Goal: Task Accomplishment & Management: Manage account settings

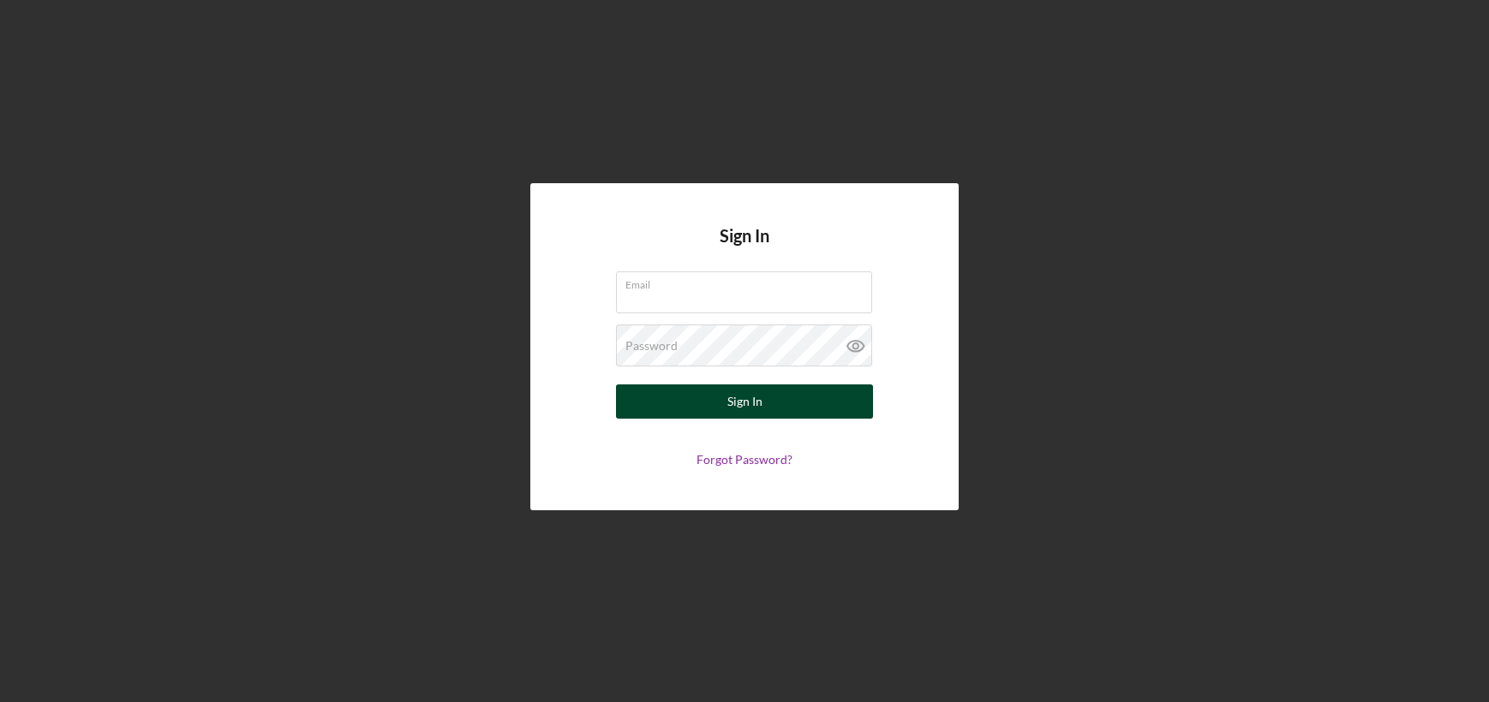
type input "[EMAIL_ADDRESS][DOMAIN_NAME]"
click at [713, 397] on button "Sign In" at bounding box center [744, 402] width 257 height 34
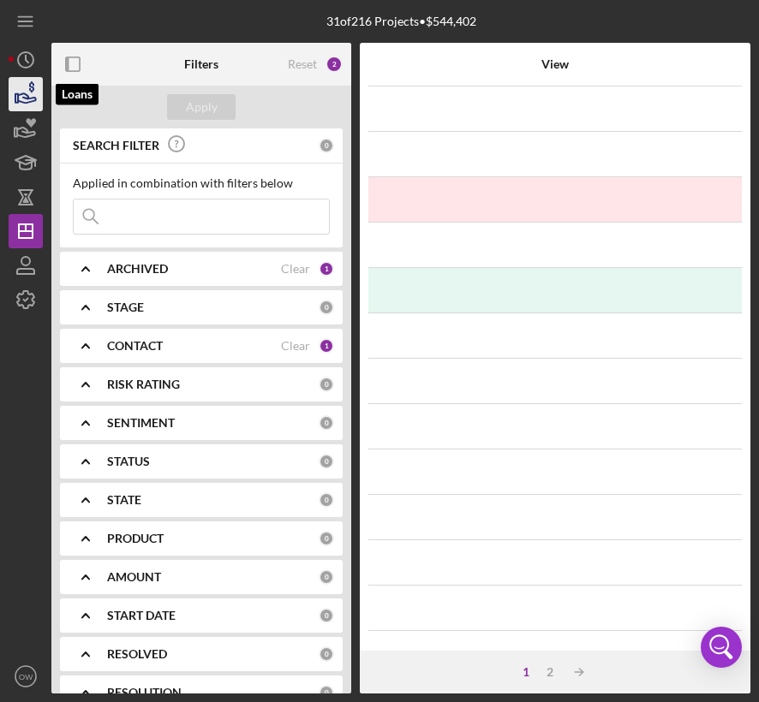
click at [37, 98] on icon "button" at bounding box center [25, 94] width 43 height 43
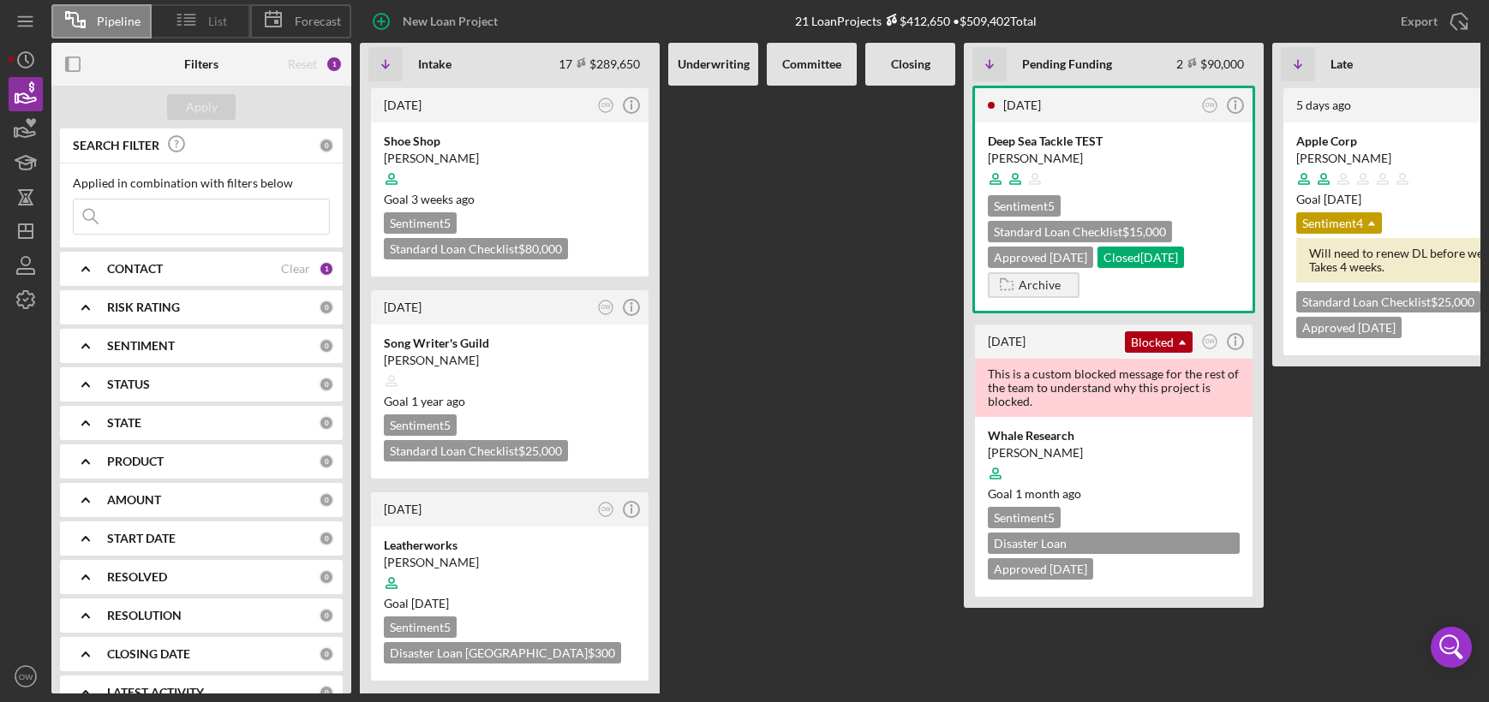
click at [202, 34] on icon at bounding box center [186, 19] width 43 height 43
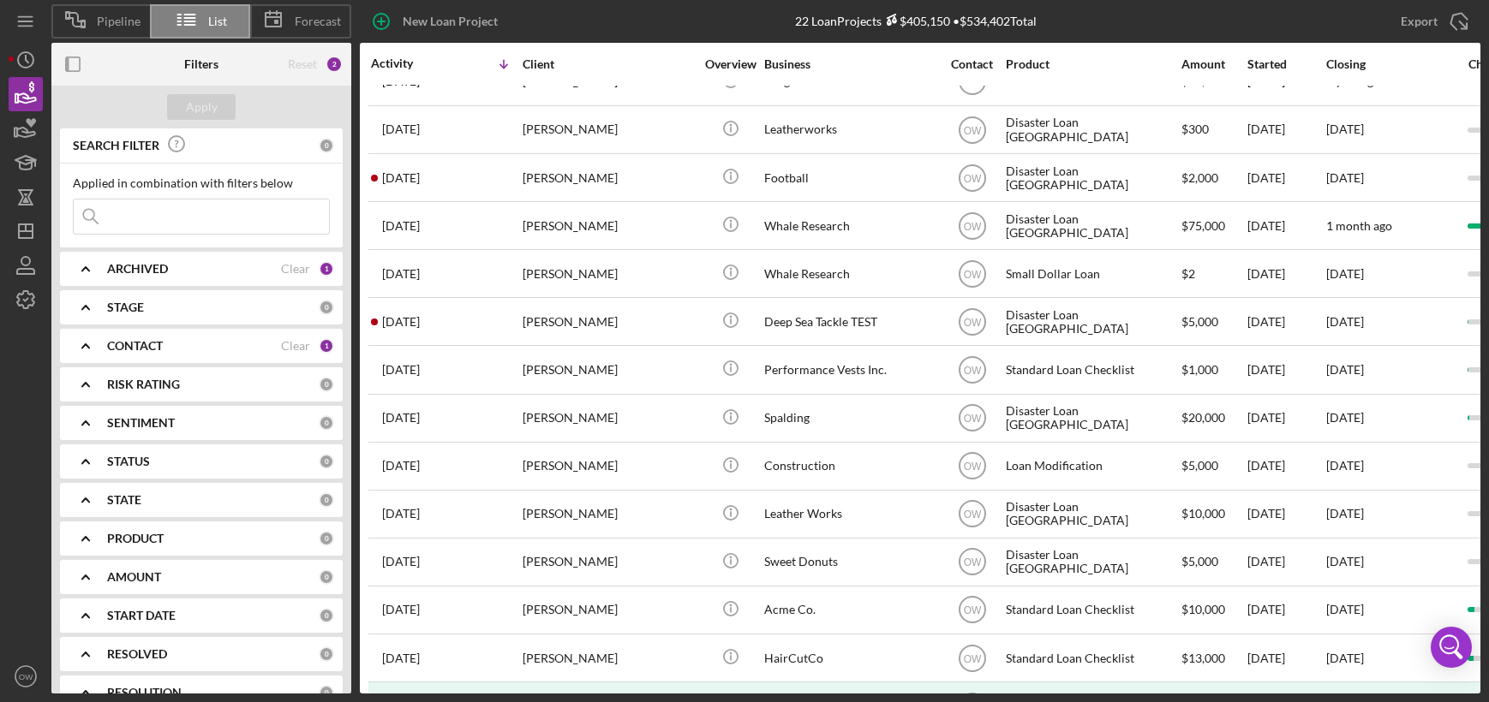
scroll to position [242, 0]
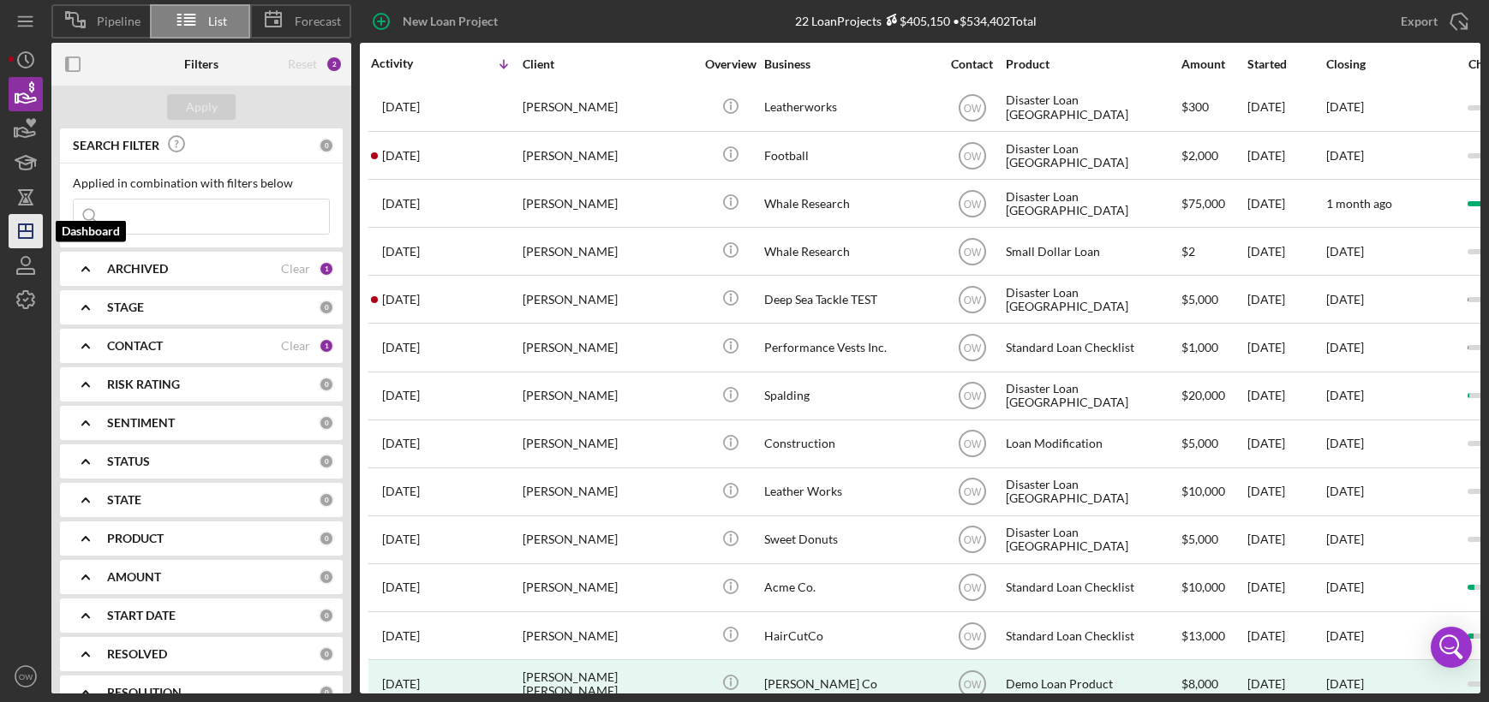
click at [24, 229] on icon "Icon/Dashboard" at bounding box center [25, 231] width 43 height 43
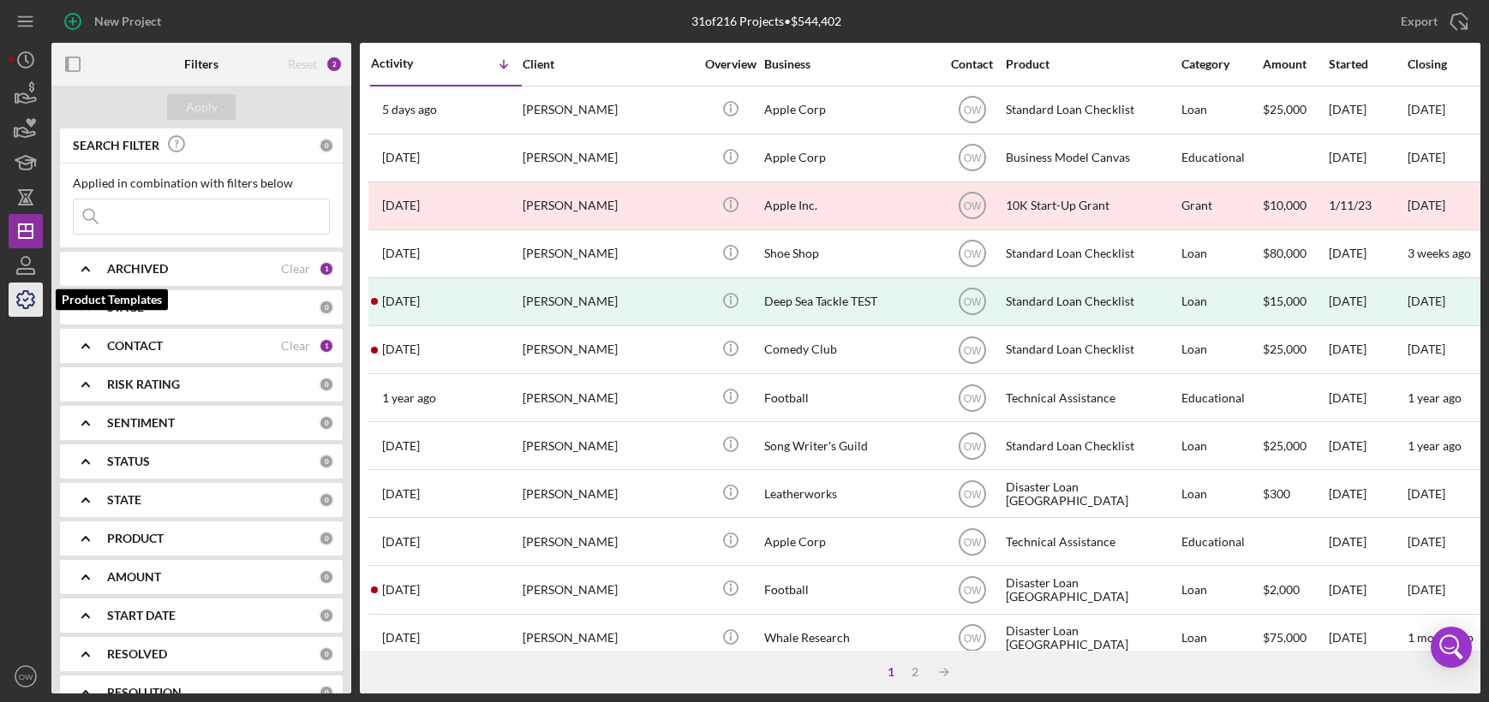
click at [20, 302] on icon "button" at bounding box center [25, 299] width 43 height 43
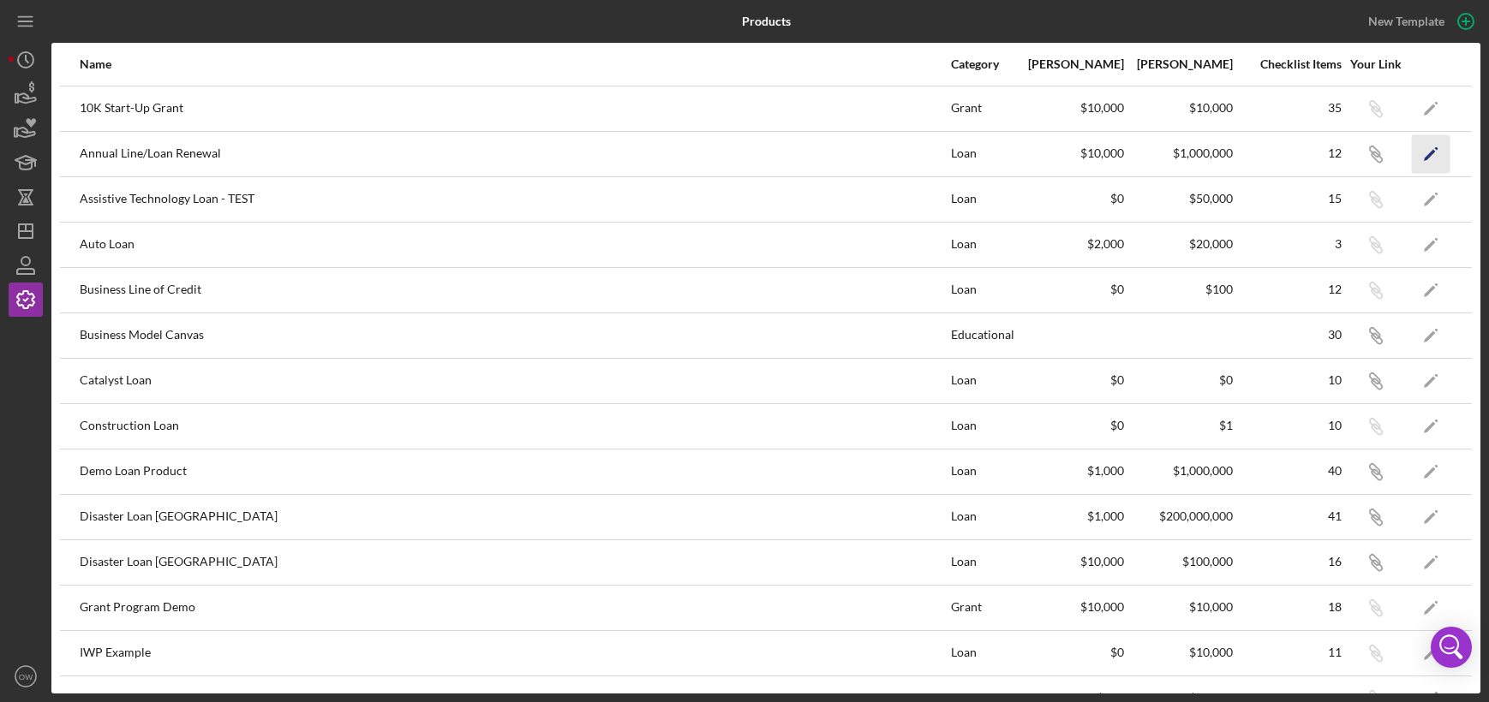
click at [1436, 152] on icon "Icon/Edit" at bounding box center [1431, 153] width 39 height 39
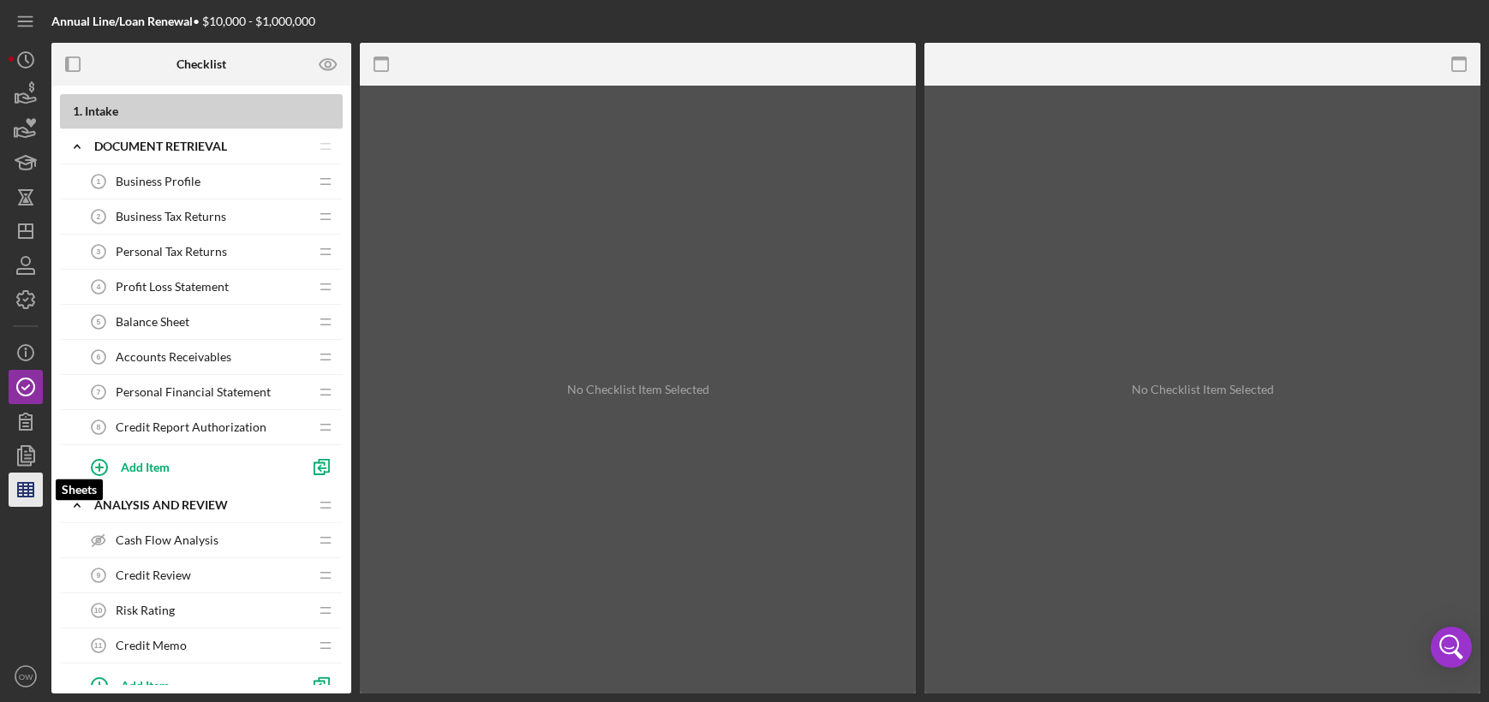
click at [23, 490] on line "button" at bounding box center [23, 490] width 0 height 14
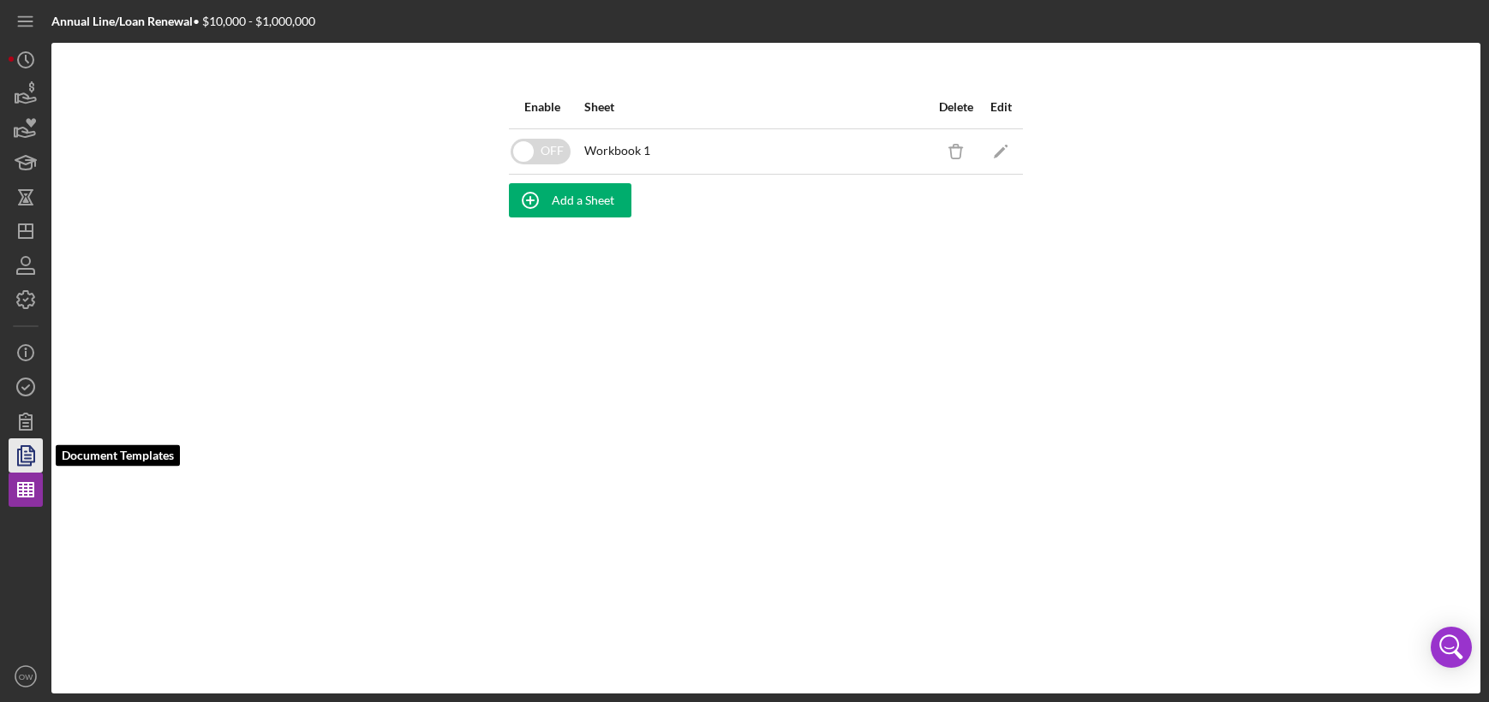
click at [23, 446] on polygon "button" at bounding box center [27, 453] width 13 height 15
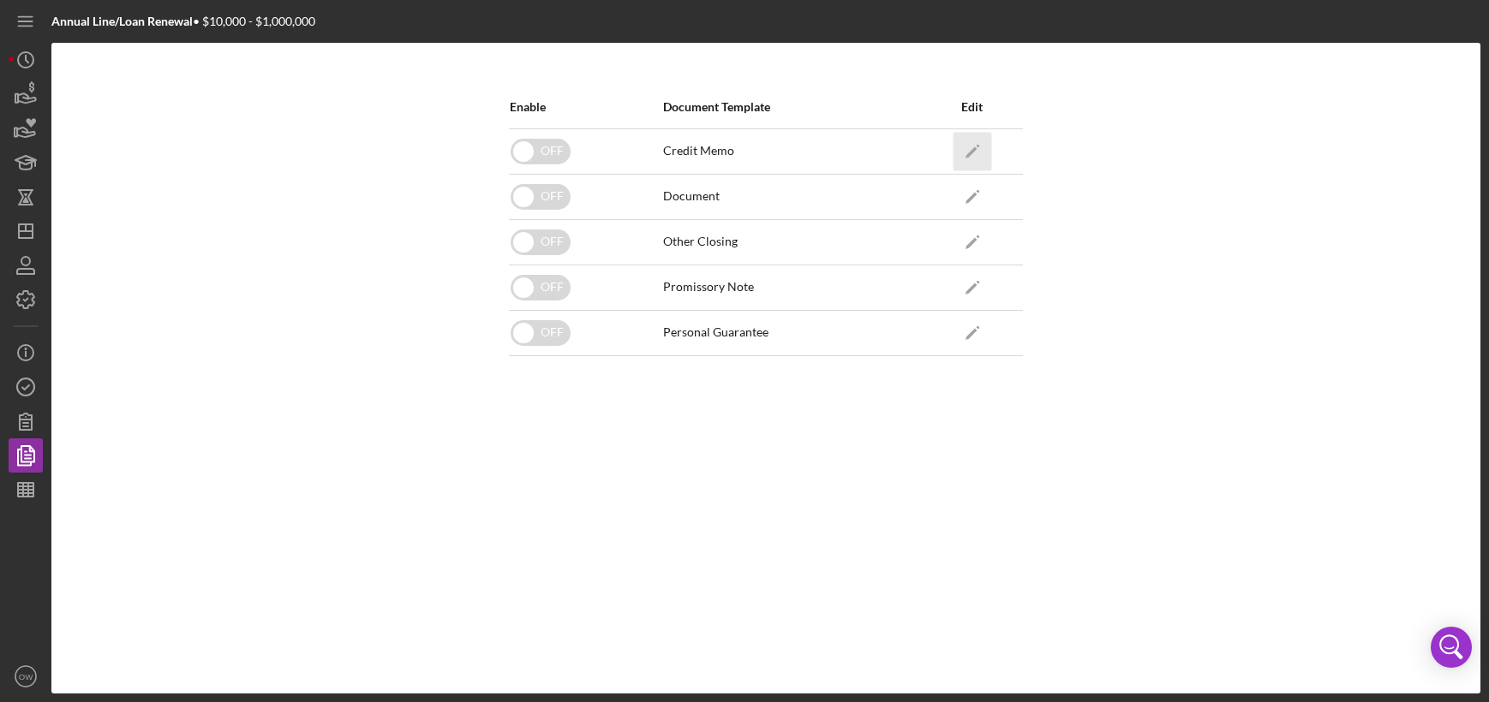
click at [970, 154] on polygon "button" at bounding box center [971, 152] width 12 height 12
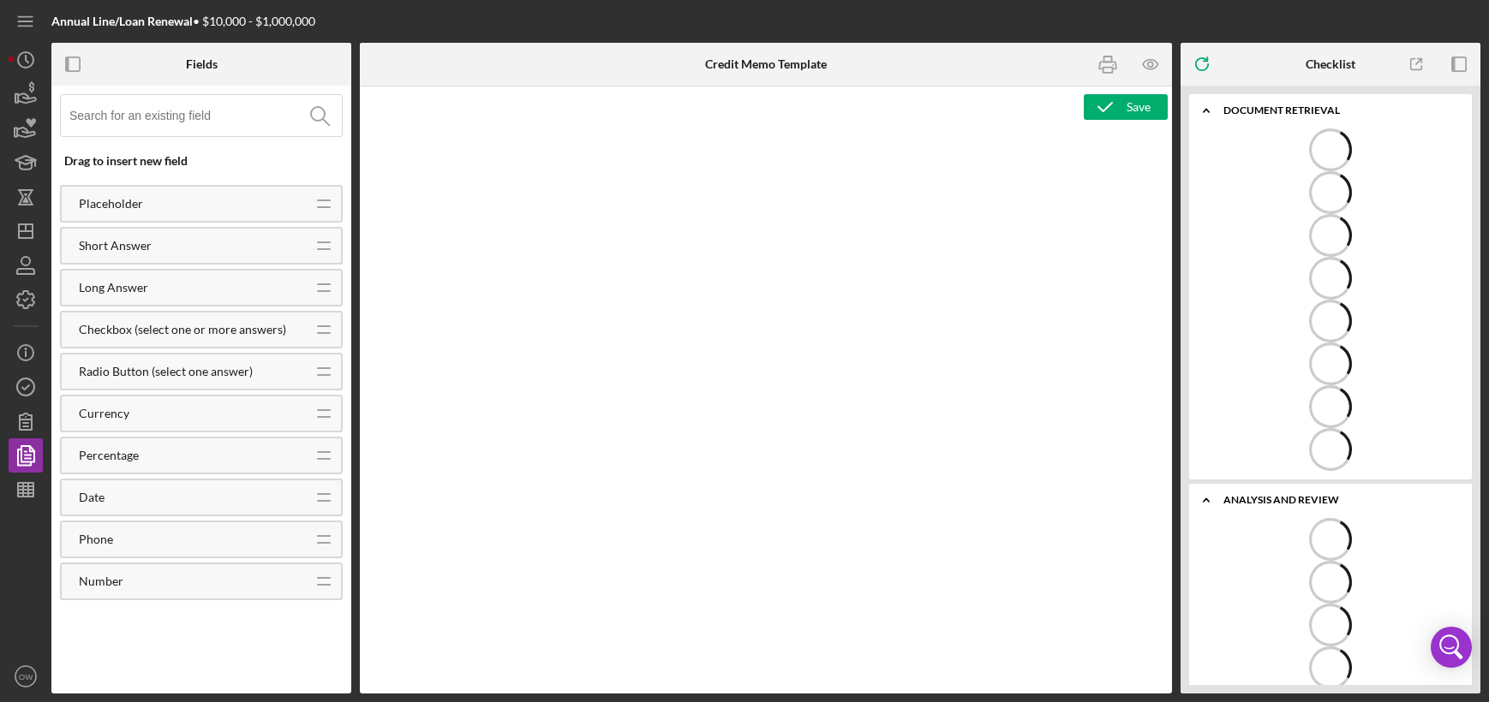
type textarea "<p>Copy and paste, or create, your credit memo here.</p>"
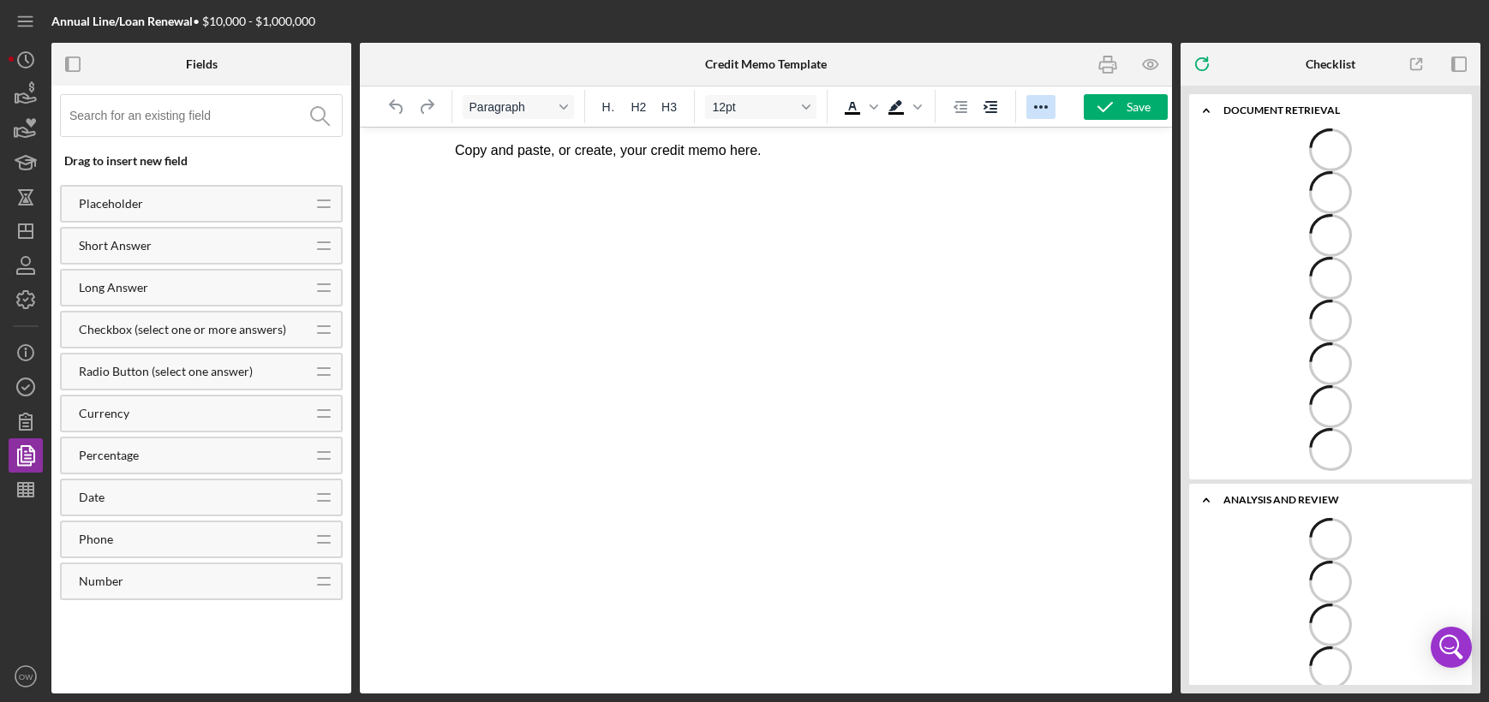
click at [1030, 107] on icon "Reveal or hide additional toolbar items" at bounding box center [1040, 107] width 21 height 21
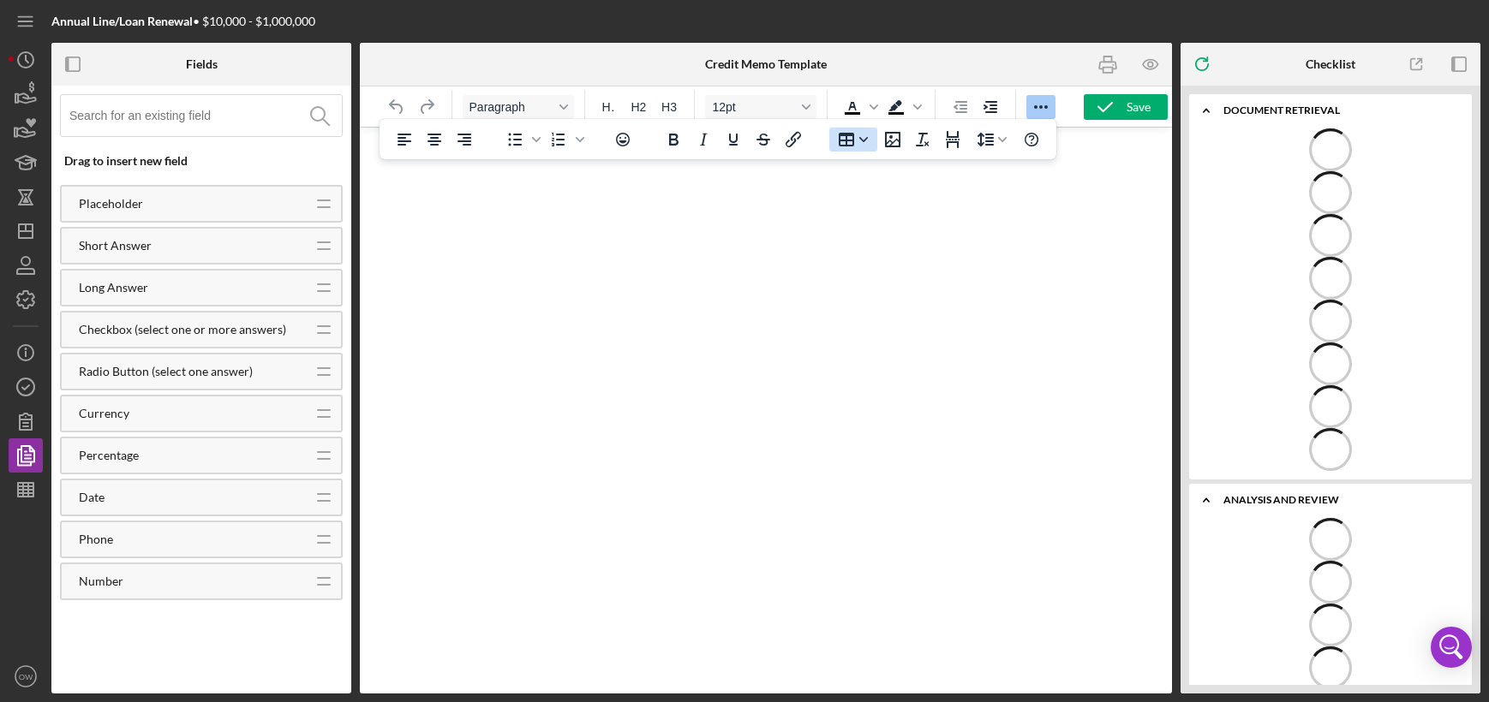
click at [859, 141] on icon "Table" at bounding box center [863, 139] width 9 height 9
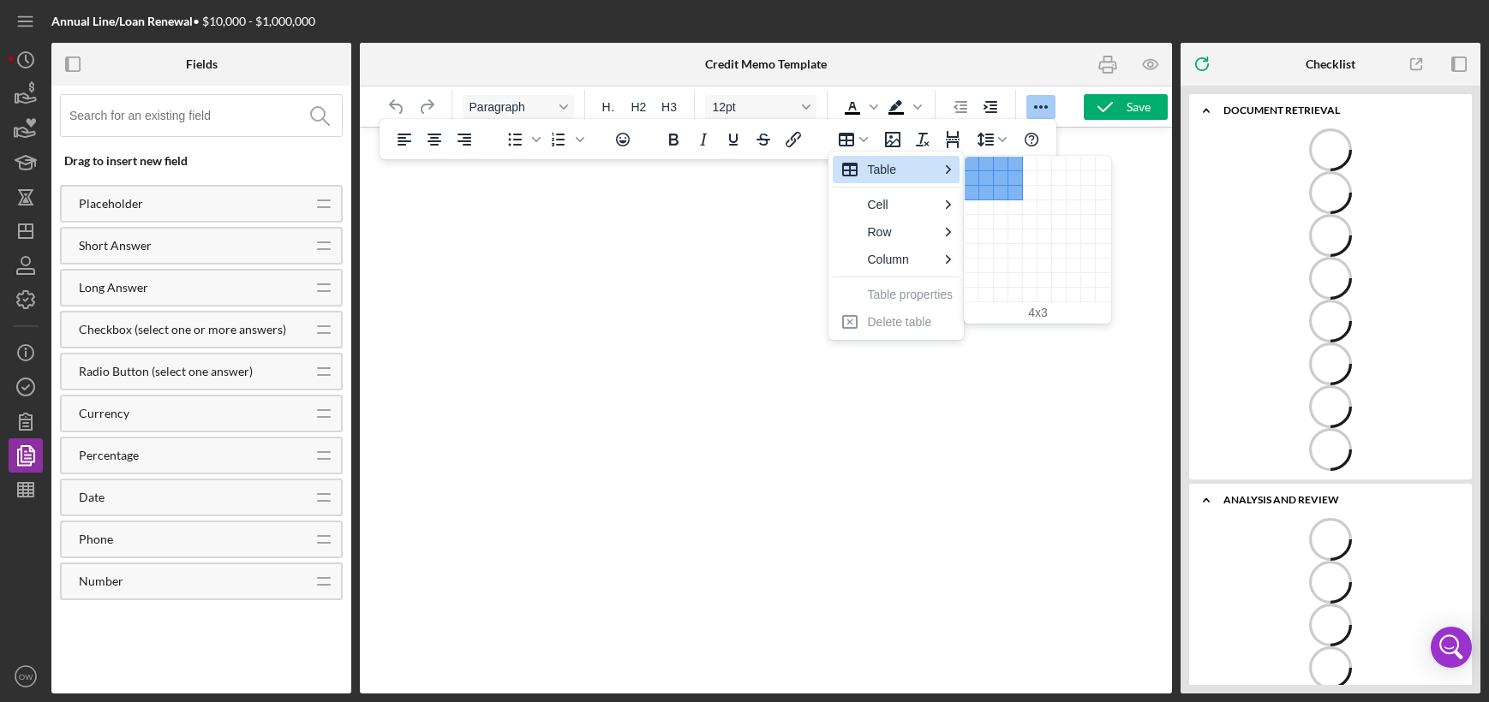
click at [1012, 193] on div "4 columns, 3 rows" at bounding box center [1015, 193] width 15 height 15
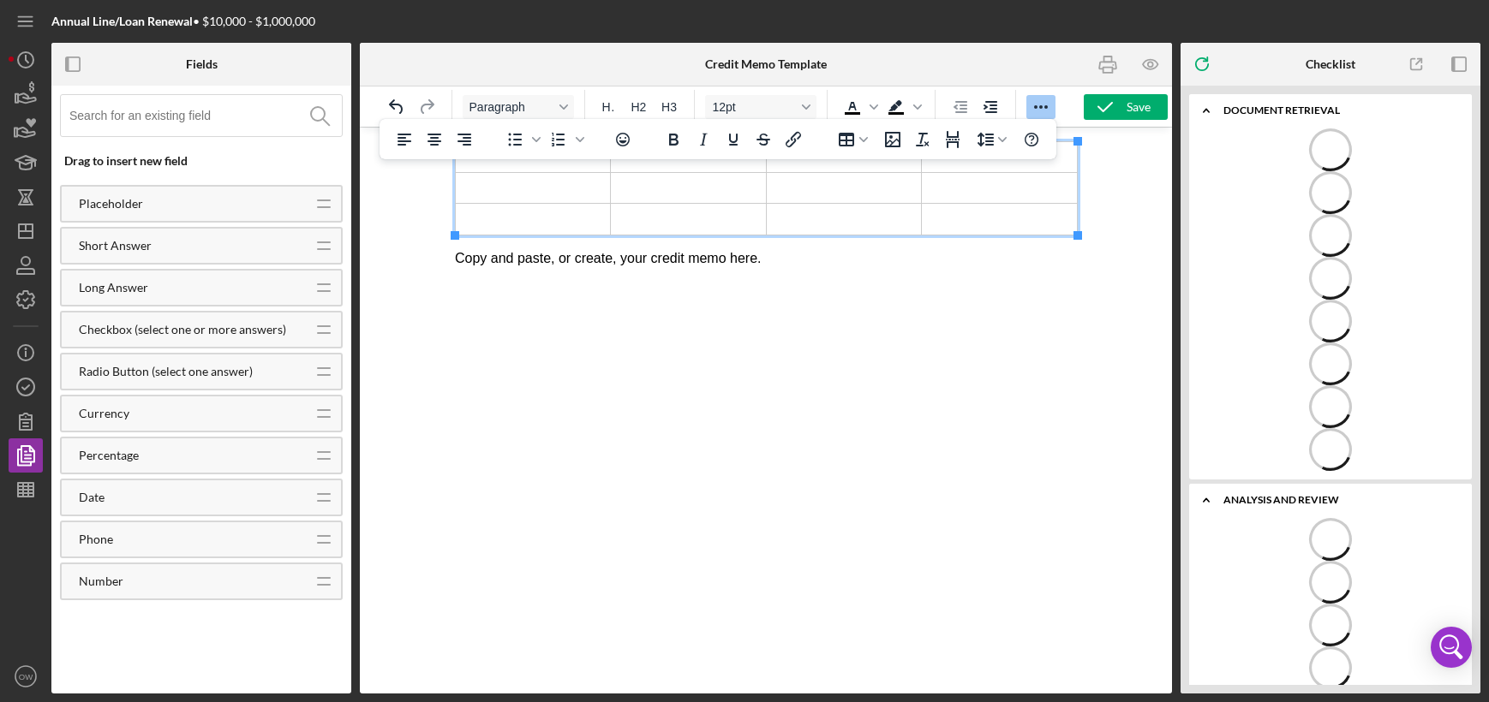
click at [587, 282] on html "Copy and paste, or create, your credit memo here." at bounding box center [764, 205] width 649 height 154
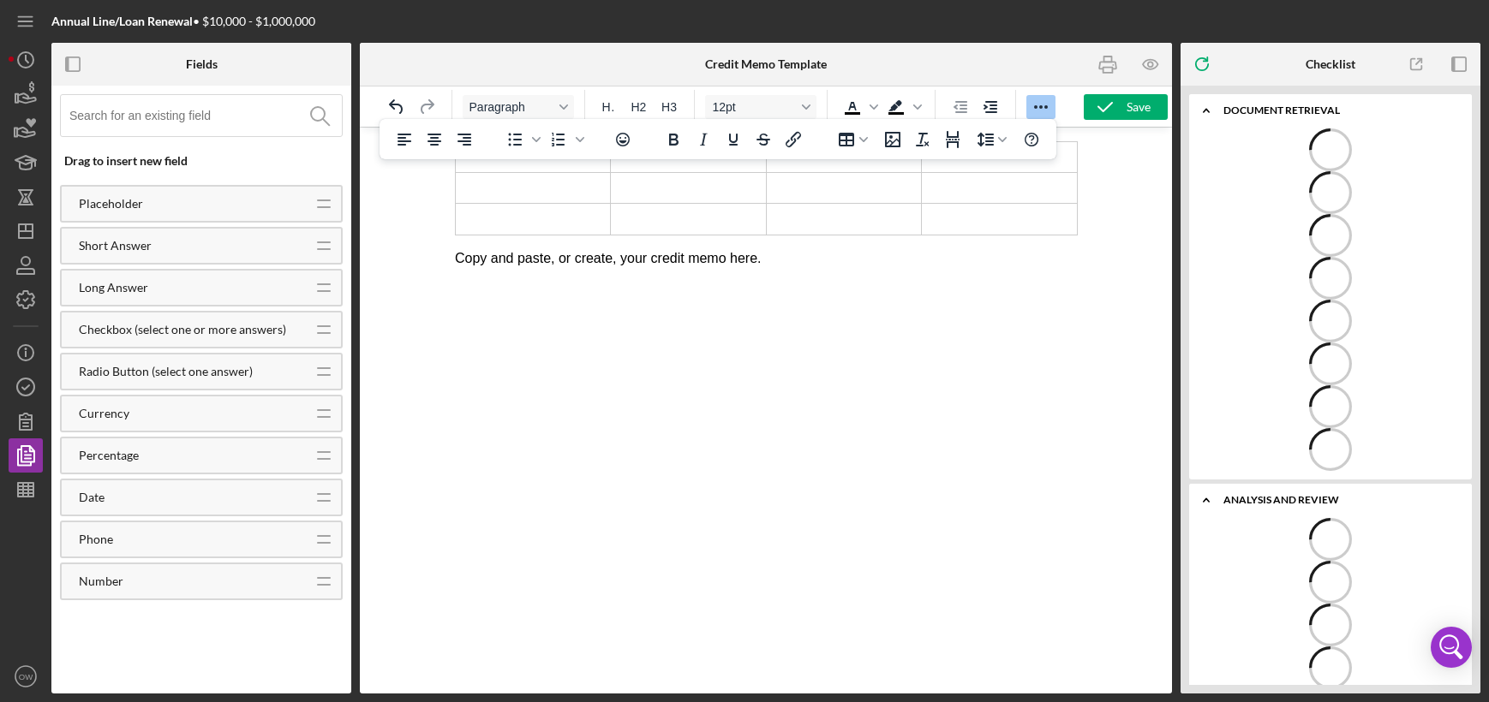
click at [812, 214] on td "Rich Text Area. Press ALT-0 for help." at bounding box center [842, 219] width 155 height 31
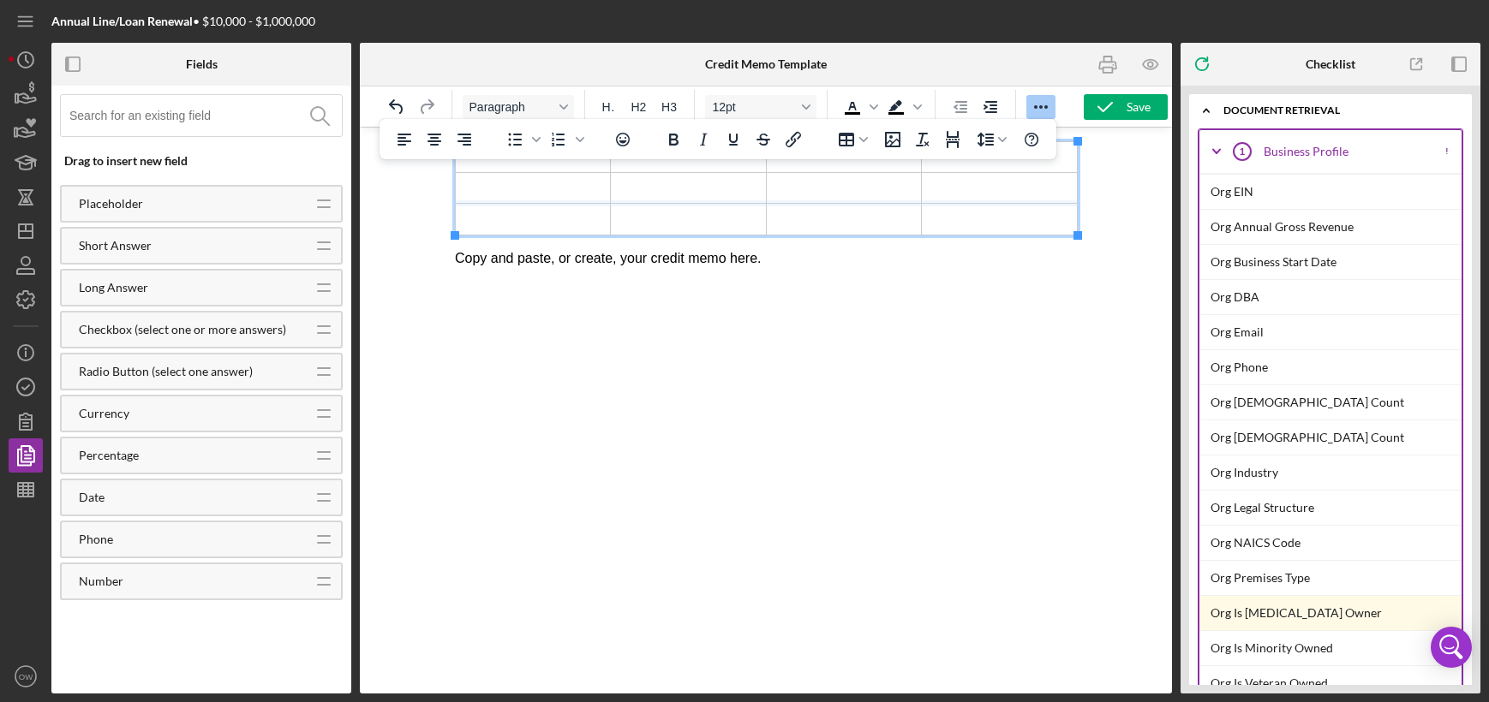
drag, startPoint x: 803, startPoint y: 200, endPoint x: 785, endPoint y: 210, distance: 20.3
click at [872, 282] on html "Copy and paste, or create, your credit memo here." at bounding box center [764, 205] width 649 height 154
click at [1042, 118] on button "Reveal or hide additional toolbar items" at bounding box center [1040, 107] width 29 height 24
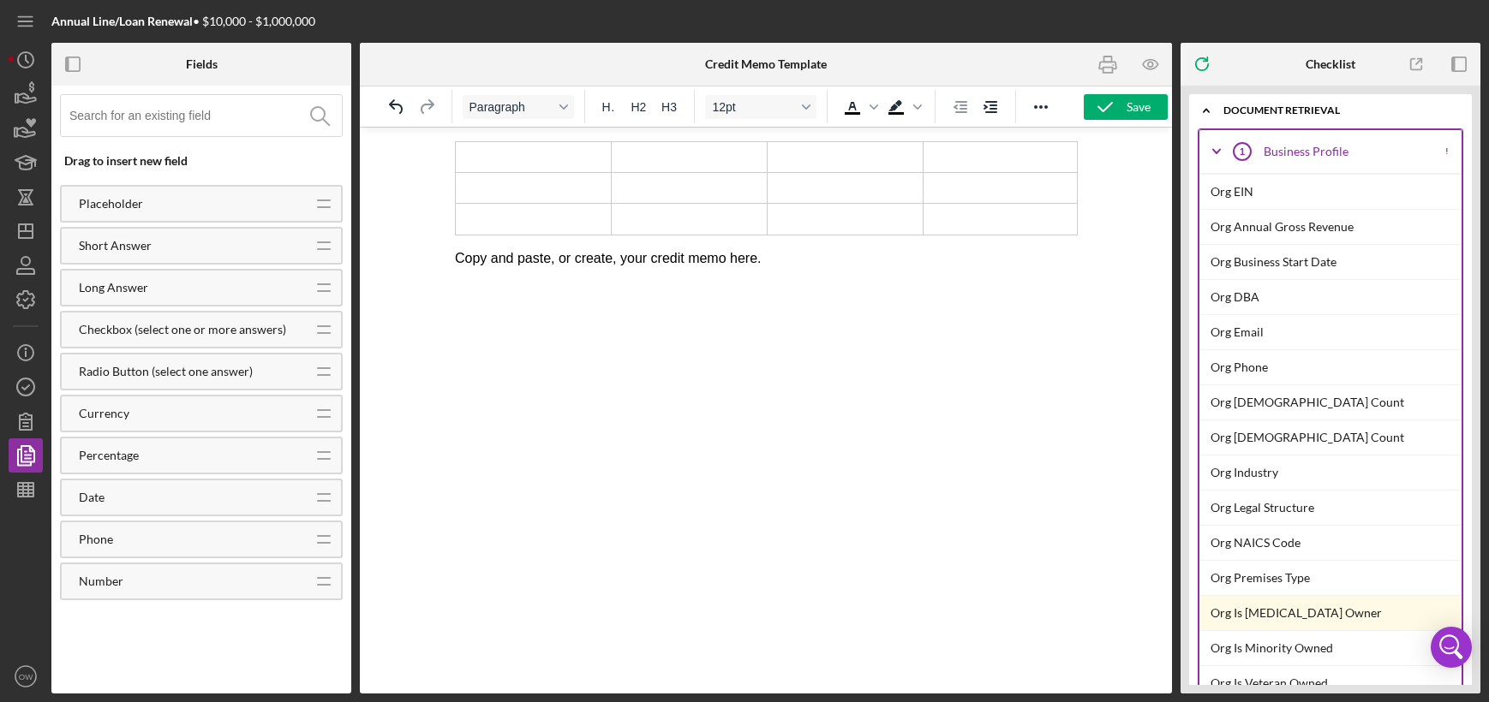
click at [906, 282] on html "Copy and paste, or create, your credit memo here." at bounding box center [764, 205] width 649 height 154
click at [814, 184] on td "Rich Text Area. Press ALT-0 for help." at bounding box center [844, 188] width 156 height 31
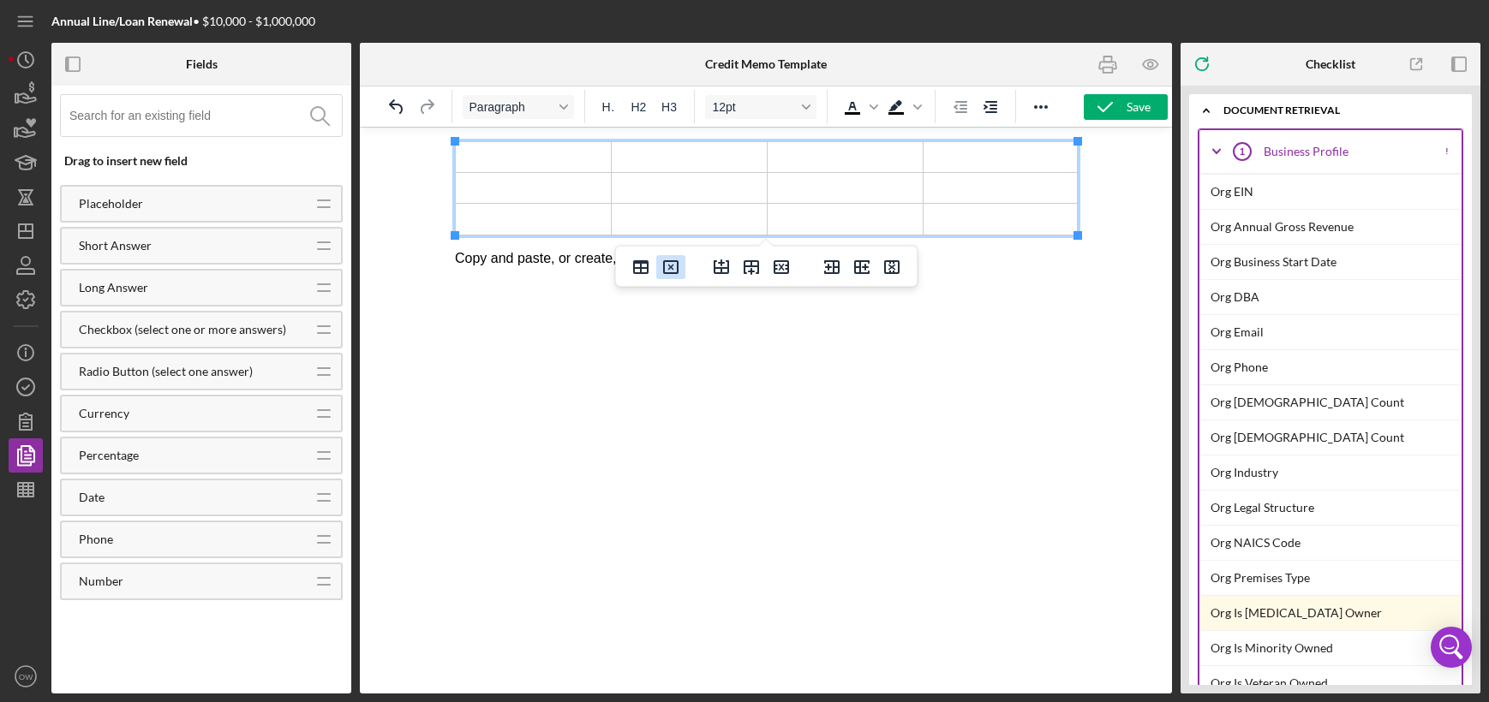
click at [666, 267] on icon "Delete table" at bounding box center [670, 267] width 21 height 21
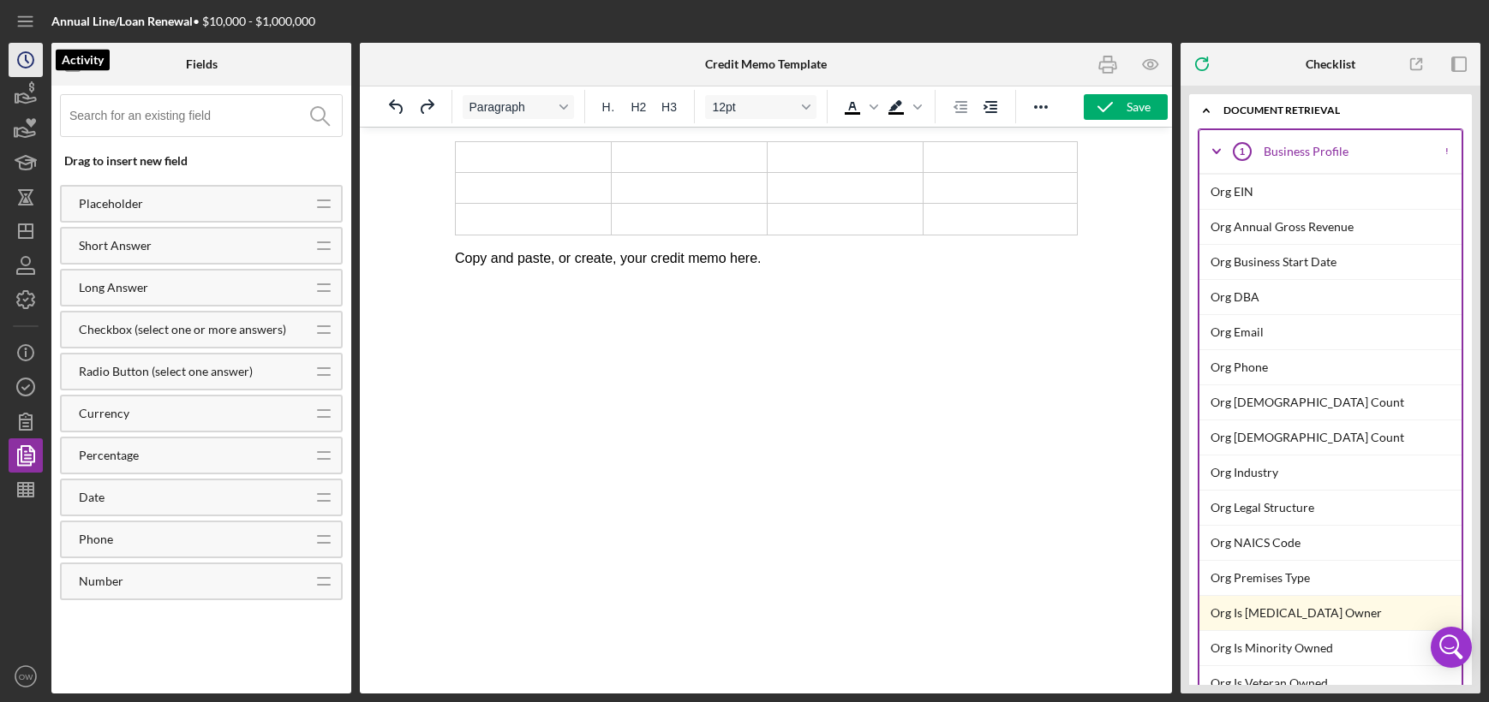
click at [35, 70] on icon "Icon/History" at bounding box center [25, 60] width 43 height 43
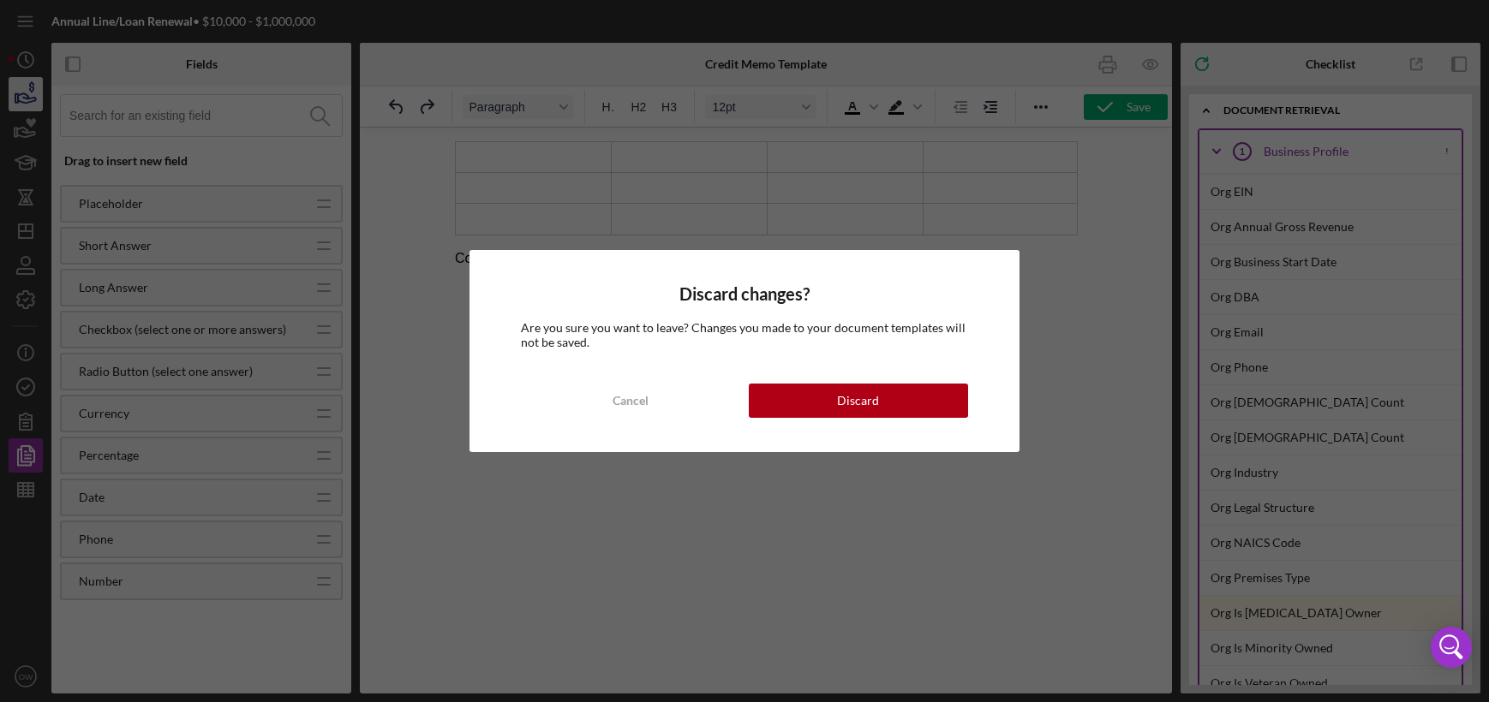
click at [28, 97] on div "Discard changes? Are you sure you want to leave? Changes you made to your docum…" at bounding box center [744, 351] width 1489 height 702
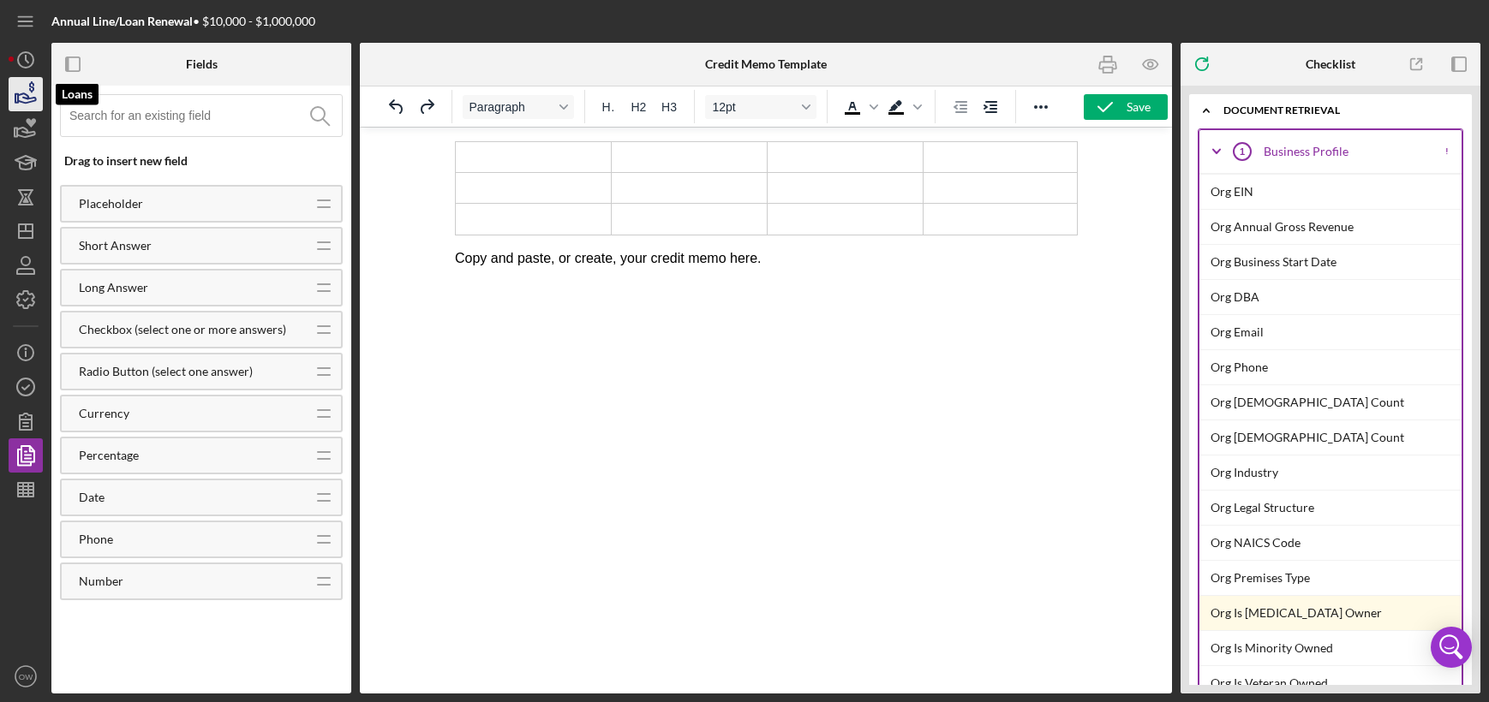
click at [35, 99] on icon "button" at bounding box center [27, 97] width 18 height 9
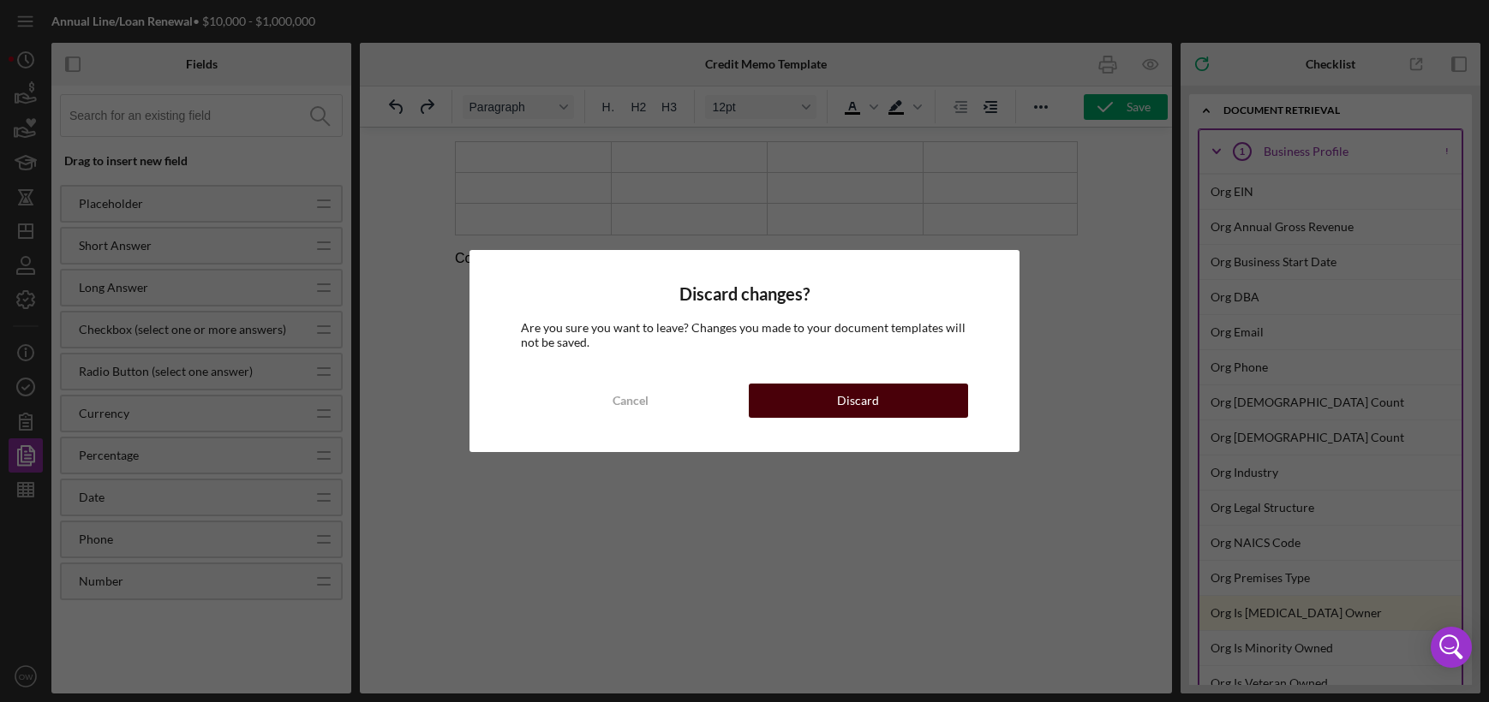
click at [859, 407] on div "Discard" at bounding box center [858, 401] width 42 height 34
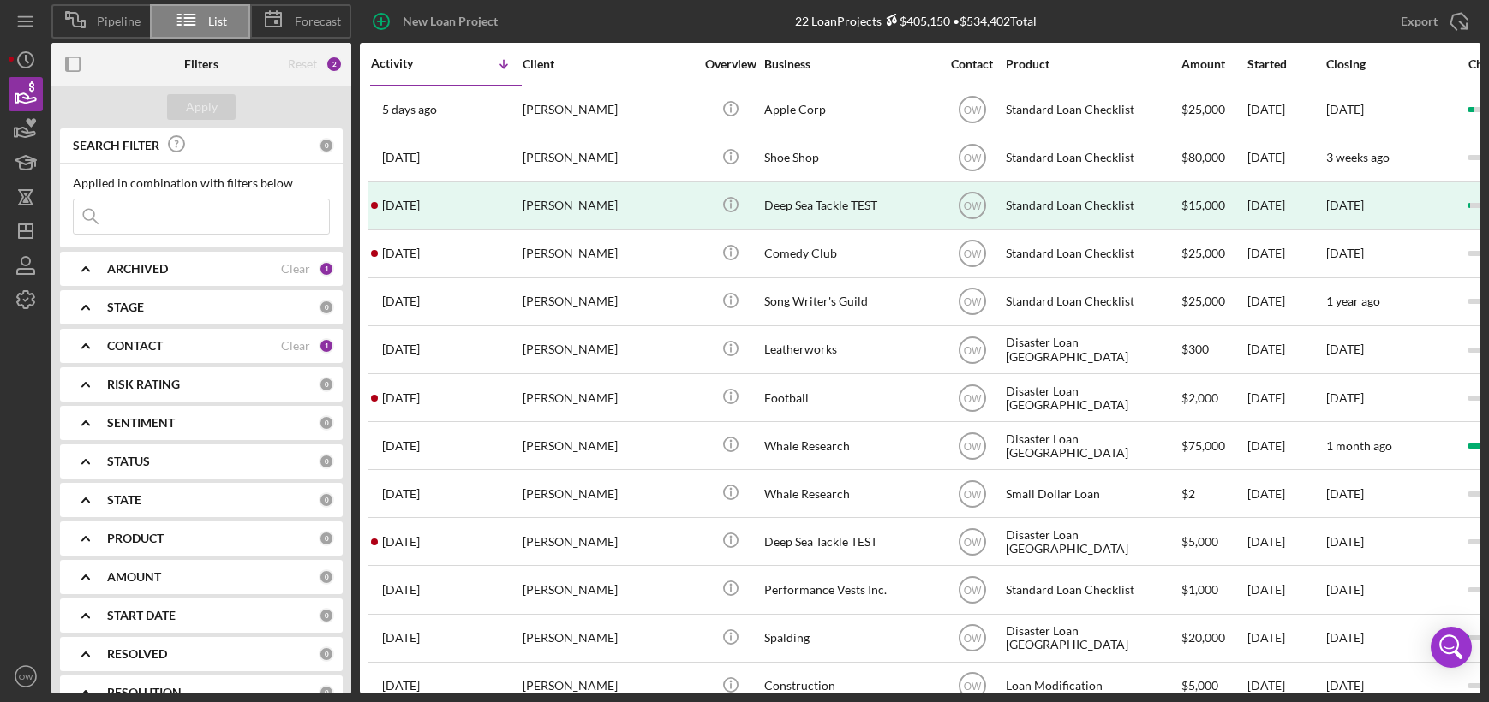
click at [211, 23] on span "List" at bounding box center [217, 22] width 19 height 14
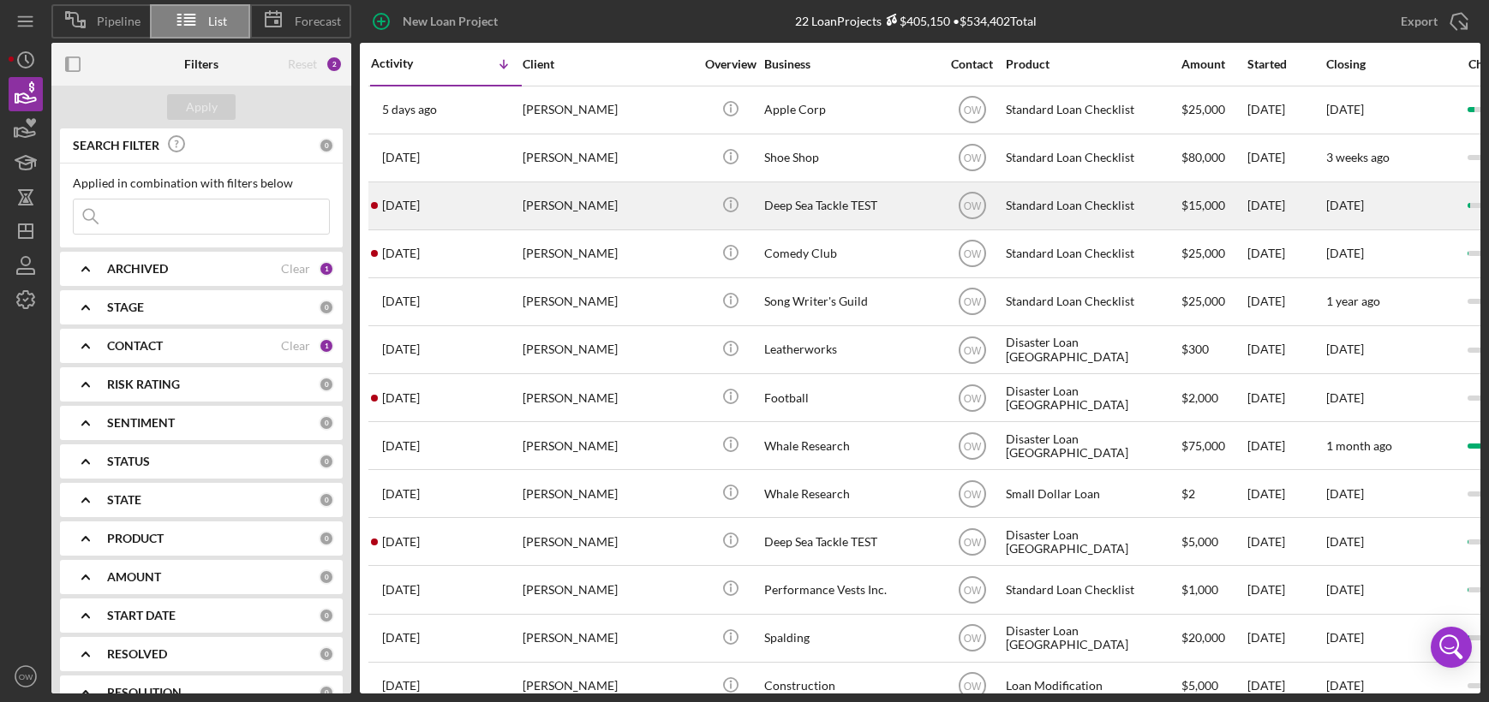
scroll to position [0, 411]
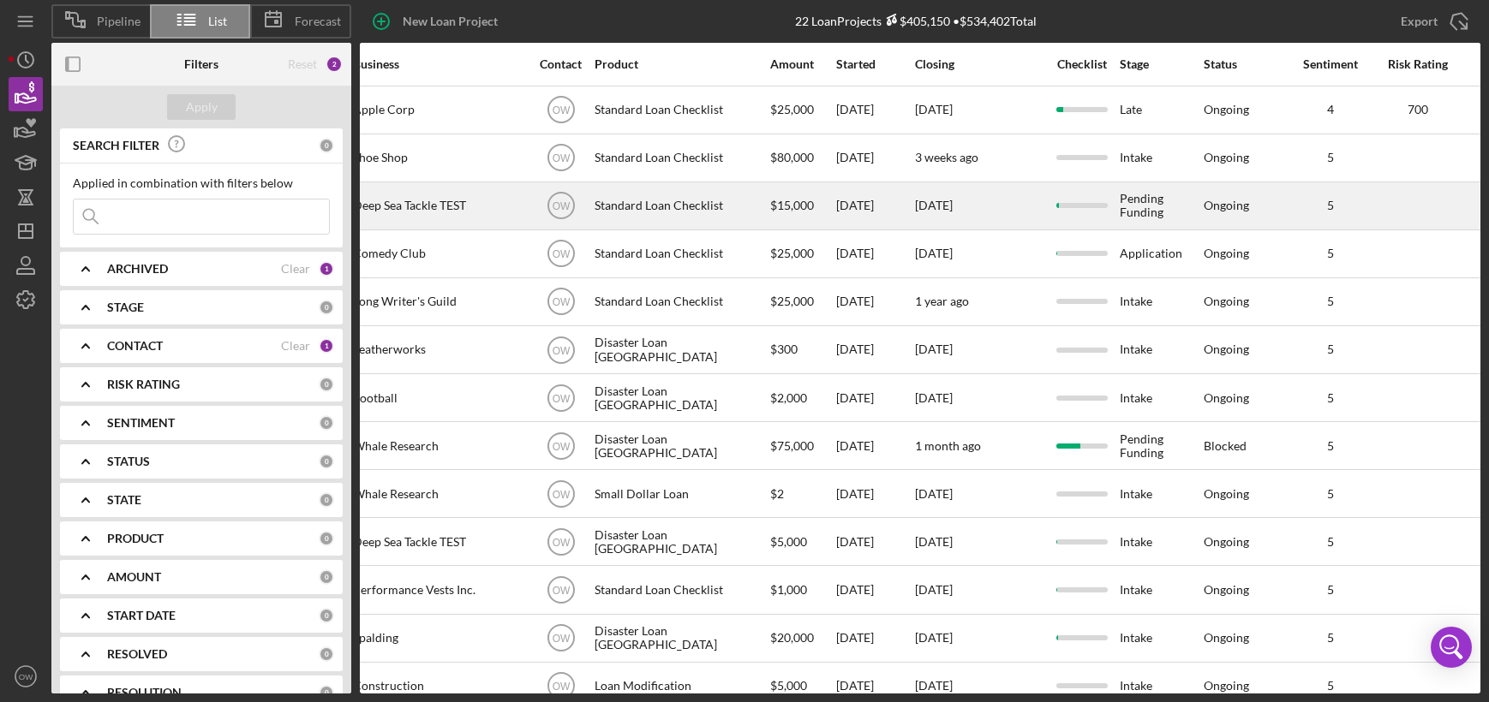
click at [1185, 213] on div "Pending Funding" at bounding box center [1161, 205] width 82 height 45
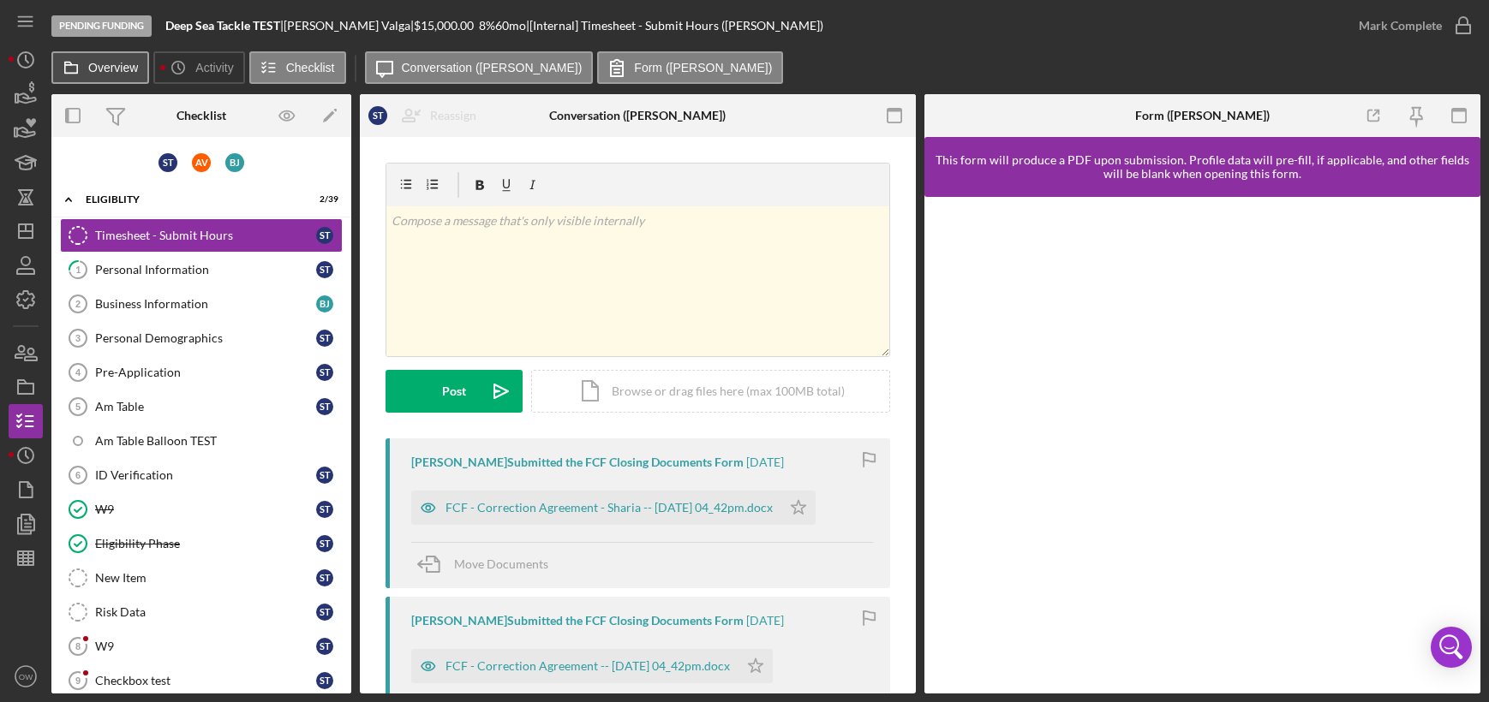
click at [107, 81] on button "Overview" at bounding box center [100, 67] width 98 height 33
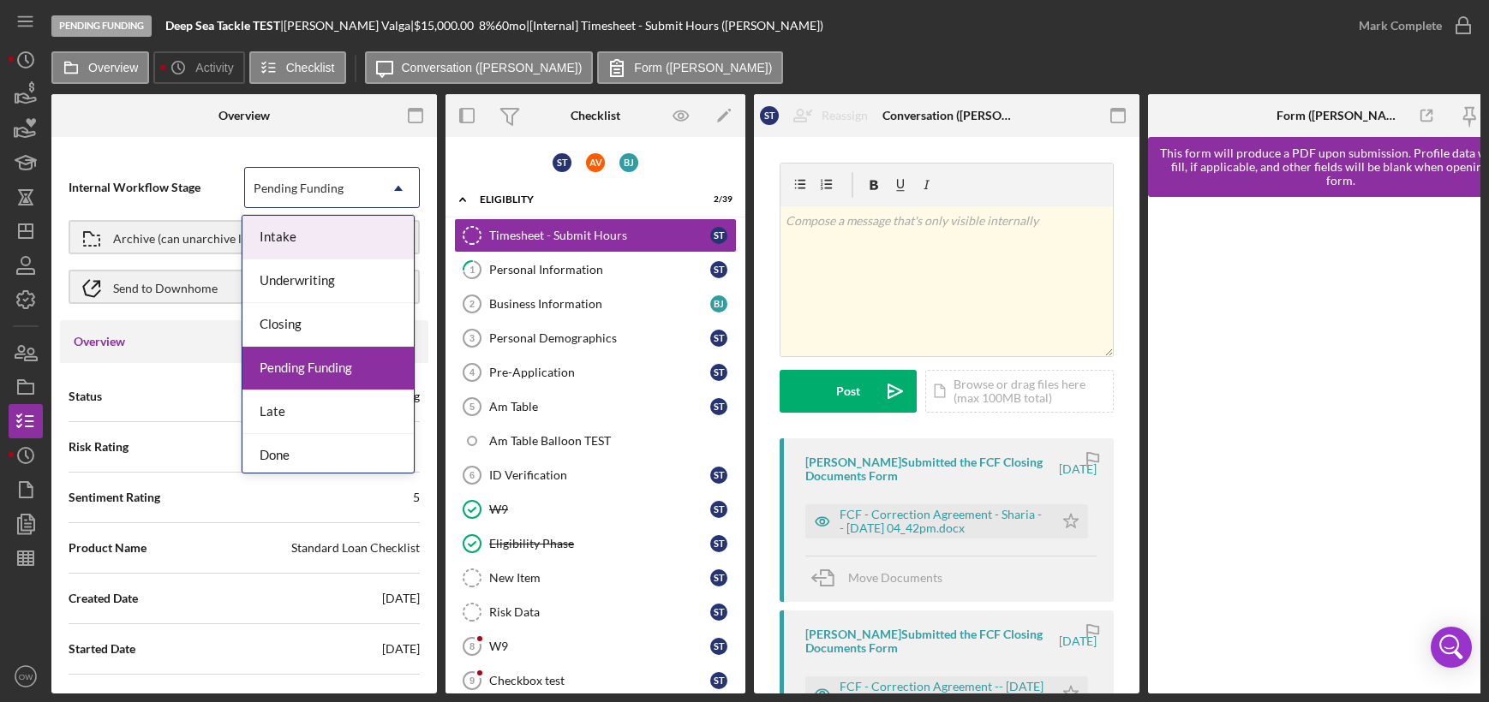
click at [355, 194] on div "Pending Funding" at bounding box center [311, 188] width 133 height 39
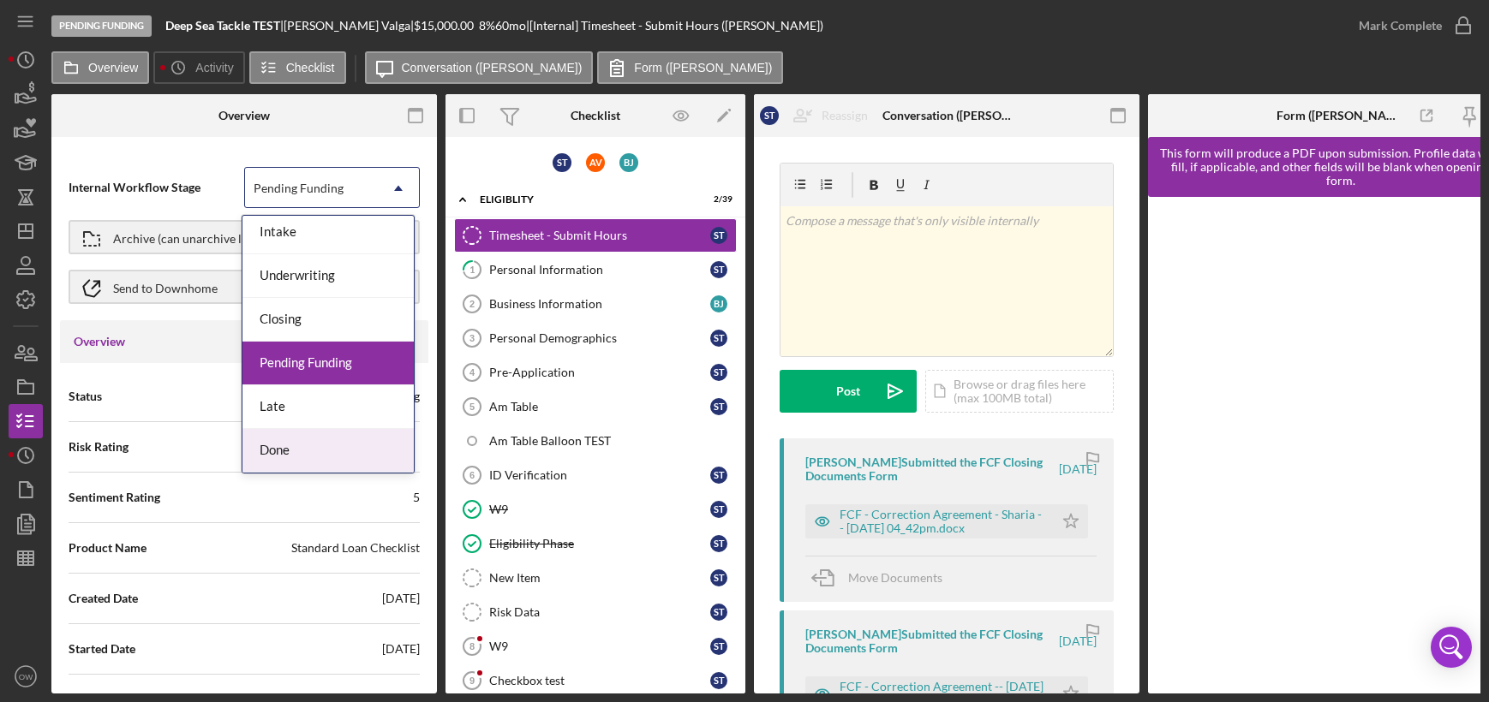
click at [325, 440] on div "Done" at bounding box center [327, 451] width 171 height 44
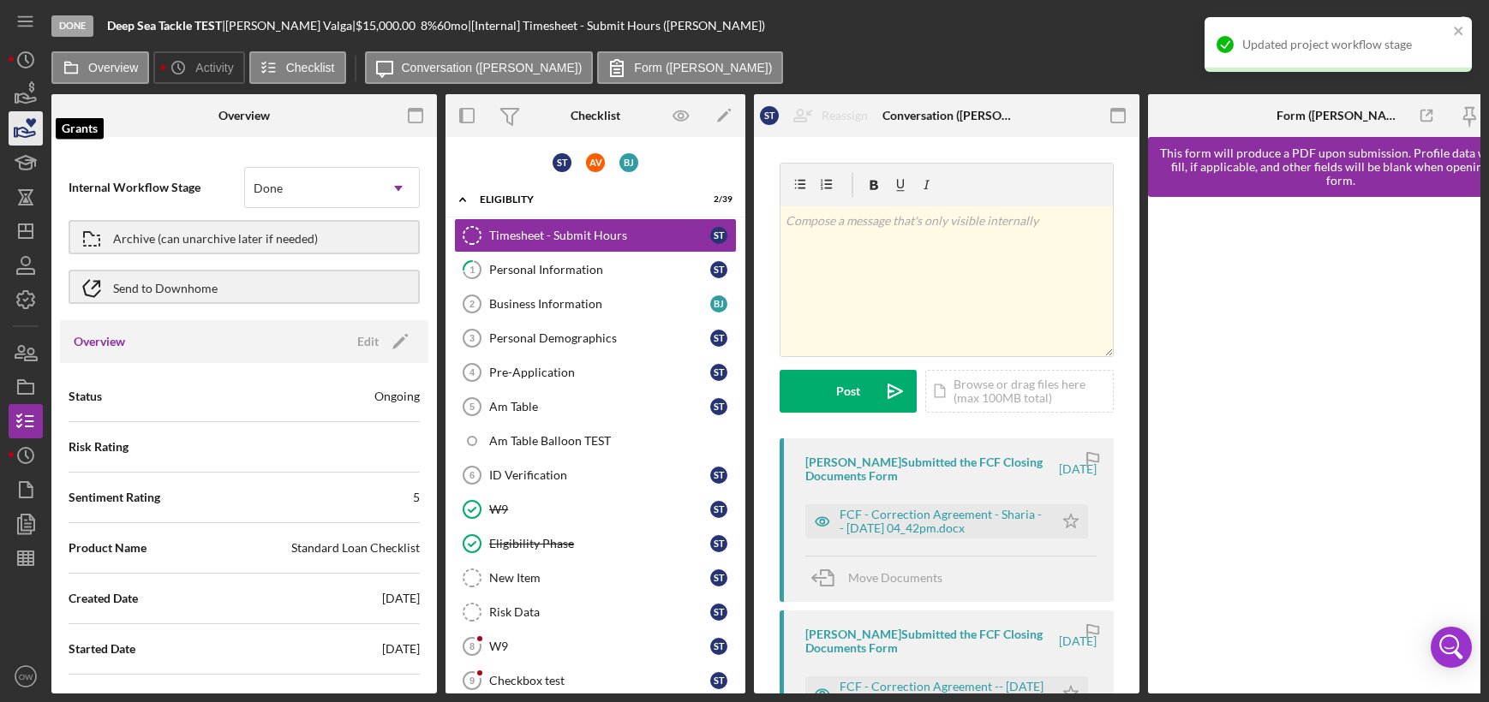
click at [21, 129] on icon "button" at bounding box center [25, 128] width 43 height 43
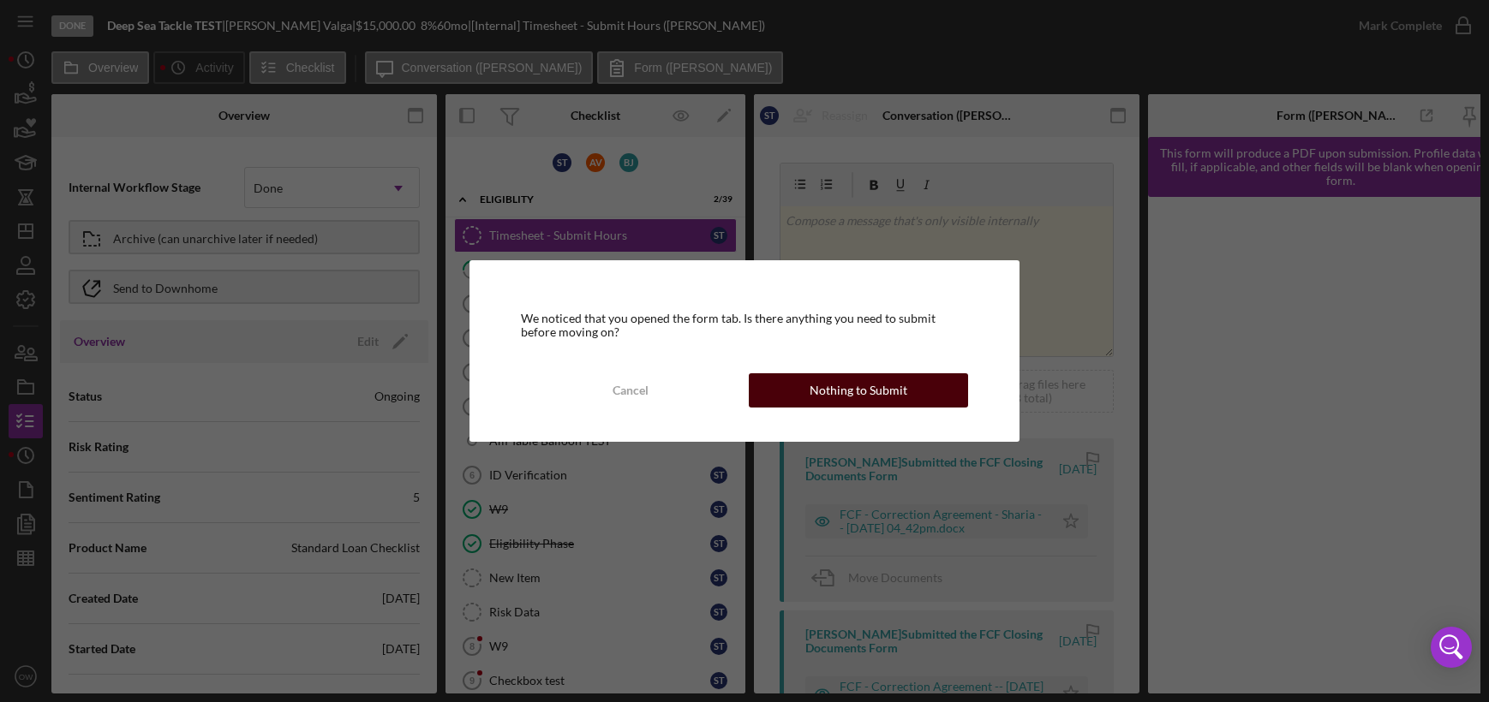
click at [892, 390] on div "Nothing to Submit" at bounding box center [858, 390] width 98 height 34
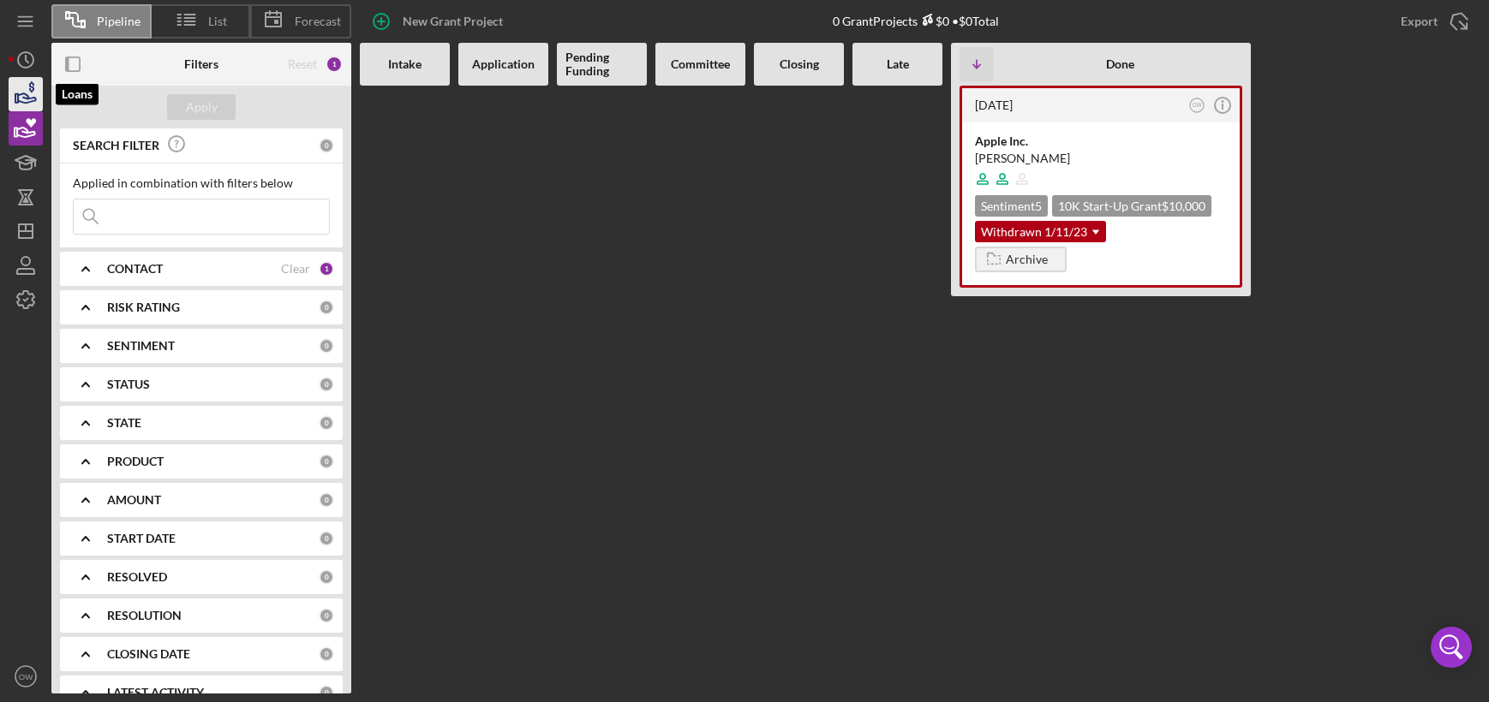
click at [26, 105] on icon "button" at bounding box center [25, 94] width 43 height 43
